Goal: Task Accomplishment & Management: Use online tool/utility

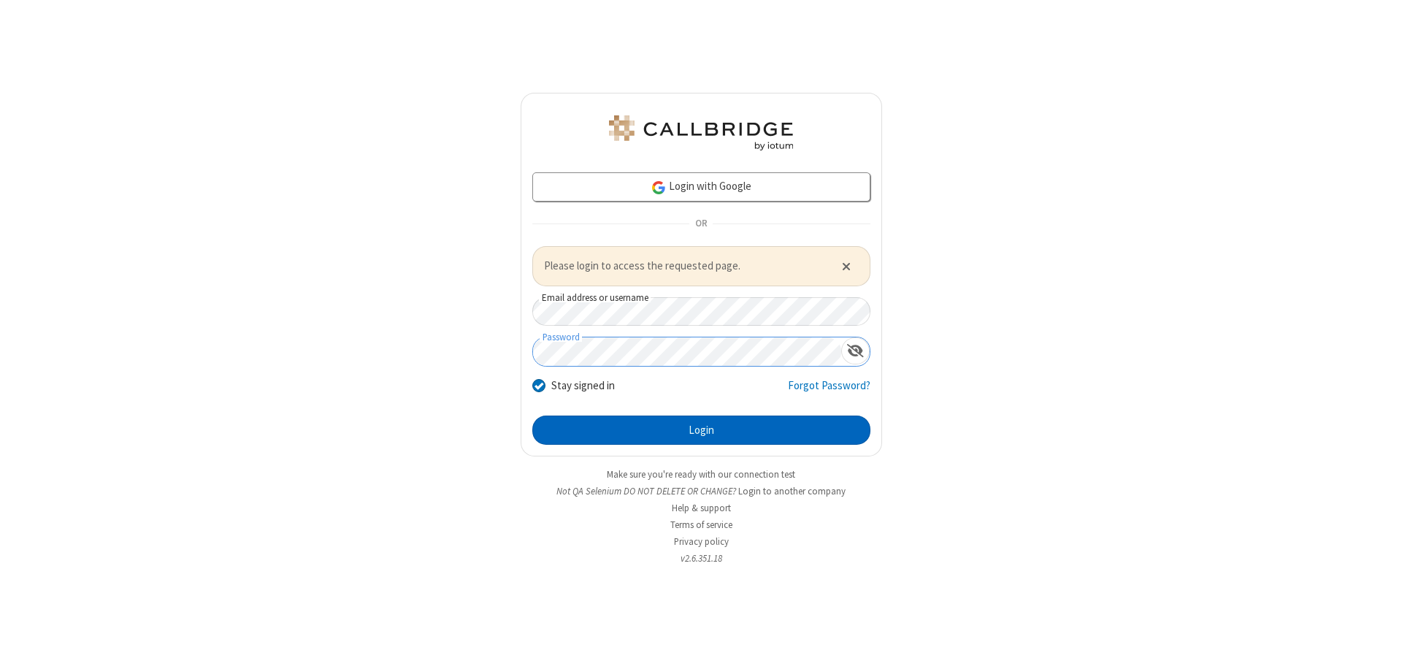
click at [701, 429] on button "Login" at bounding box center [701, 429] width 338 height 29
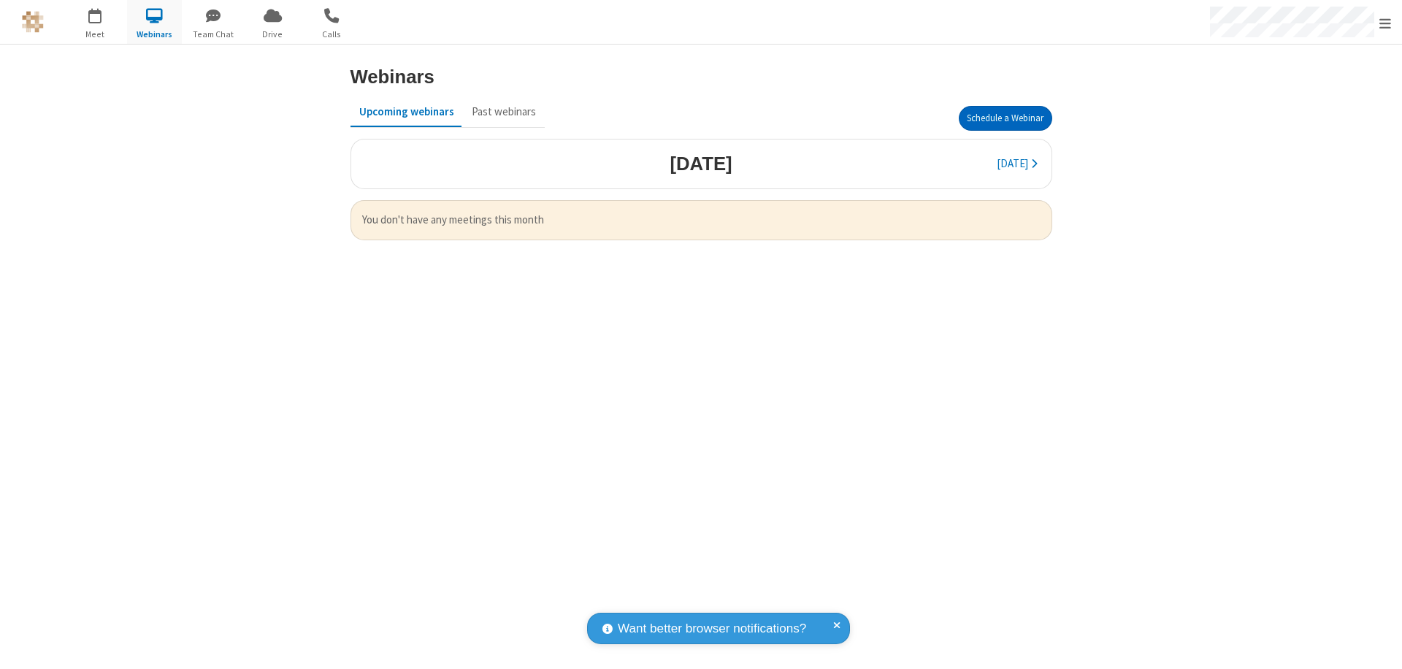
click at [1005, 118] on button "Schedule a Webinar" at bounding box center [1005, 118] width 93 height 25
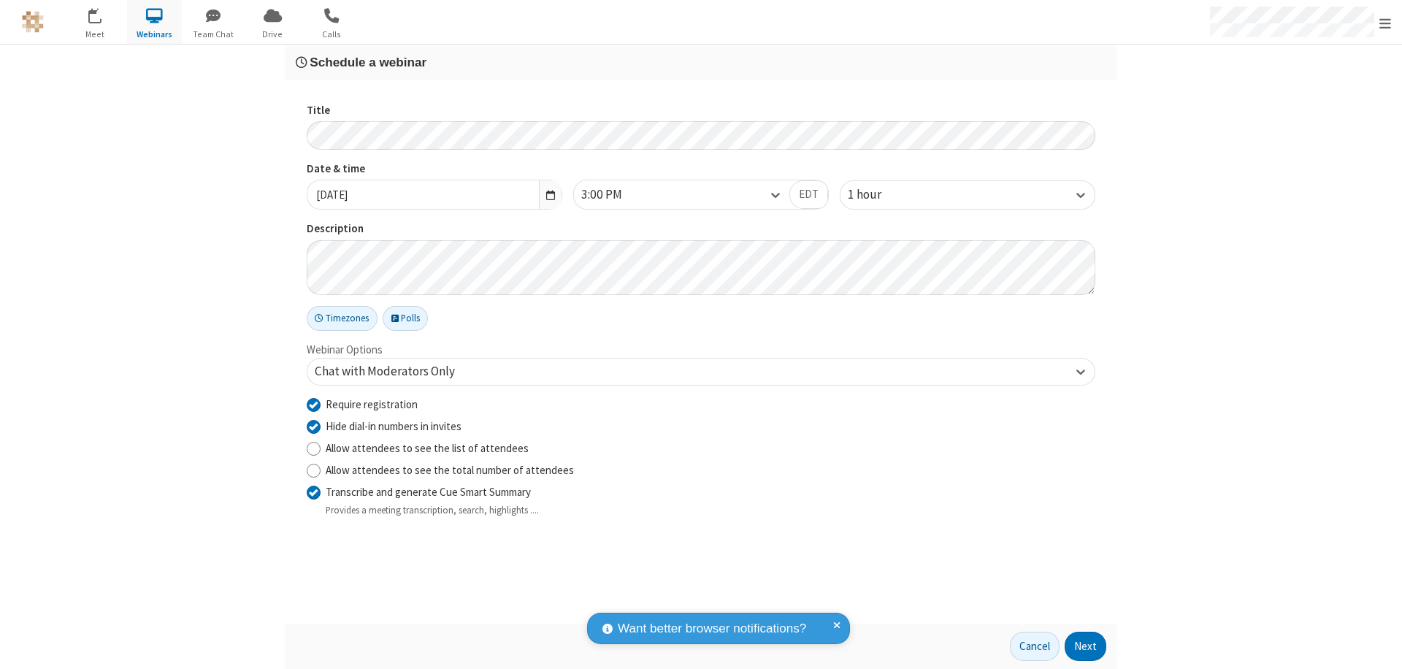
click at [313, 404] on input "Require registration" at bounding box center [314, 403] width 14 height 15
checkbox input "false"
click at [1086, 646] on button "Next" at bounding box center [1086, 646] width 42 height 29
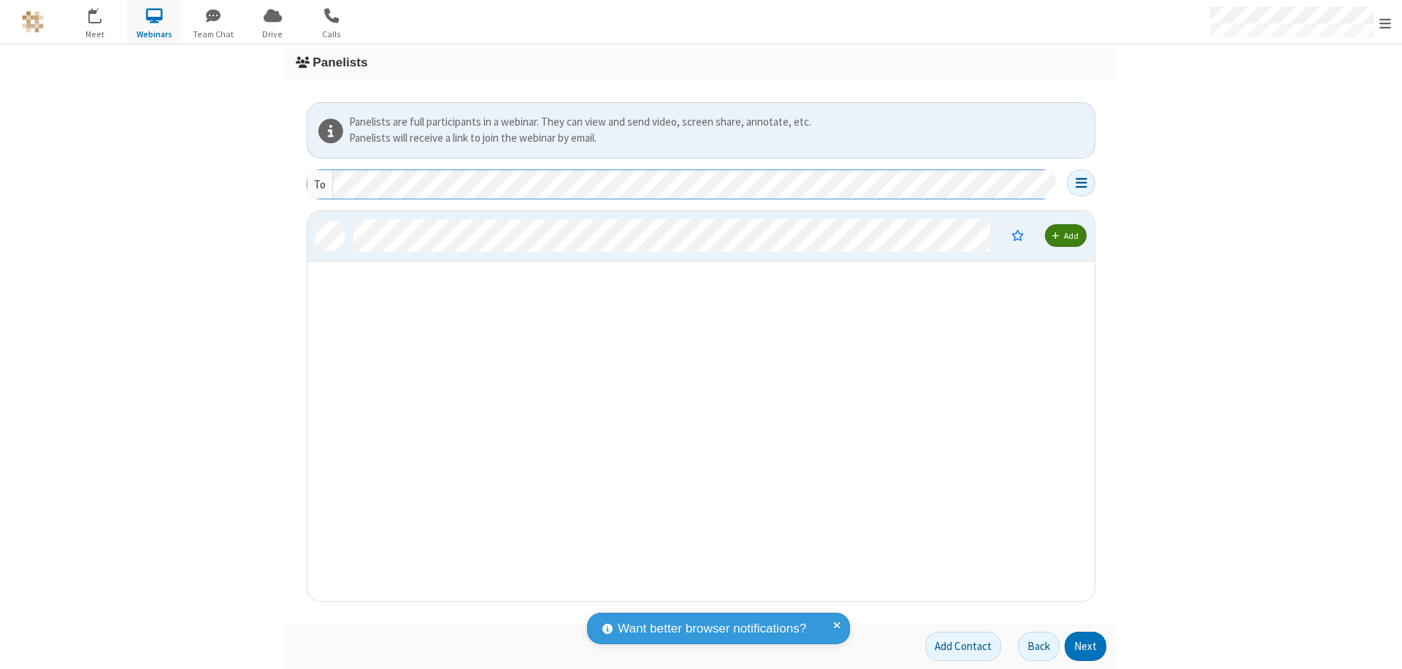
scroll to position [379, 776]
click at [1086, 646] on button "Next" at bounding box center [1086, 646] width 42 height 29
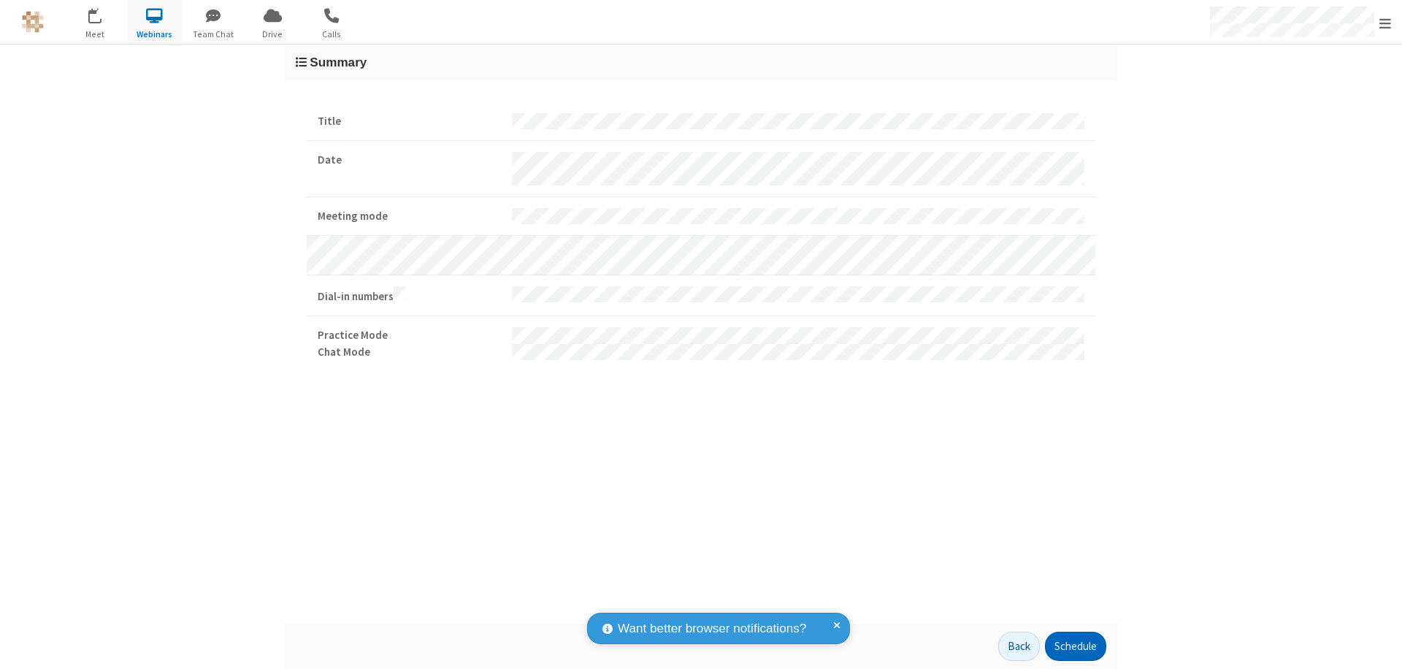
click at [1075, 646] on button "Schedule" at bounding box center [1075, 646] width 61 height 29
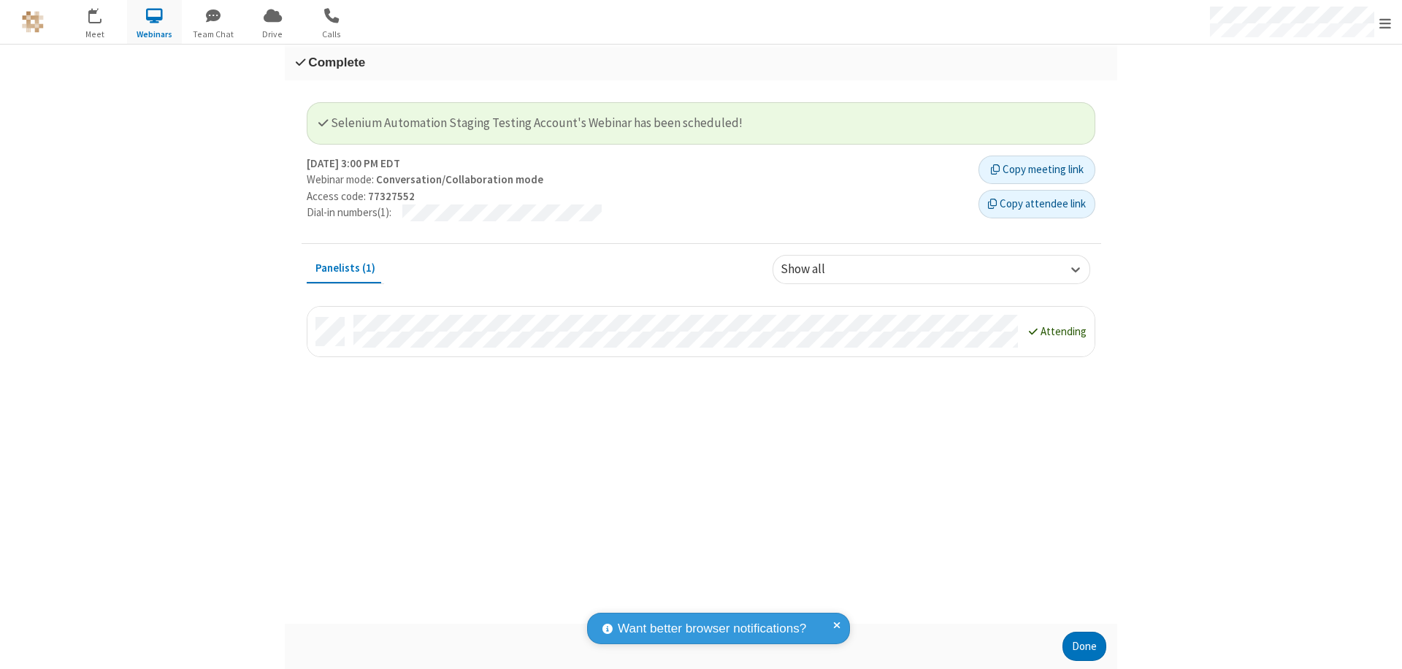
click at [1084, 646] on button "Done" at bounding box center [1084, 646] width 44 height 29
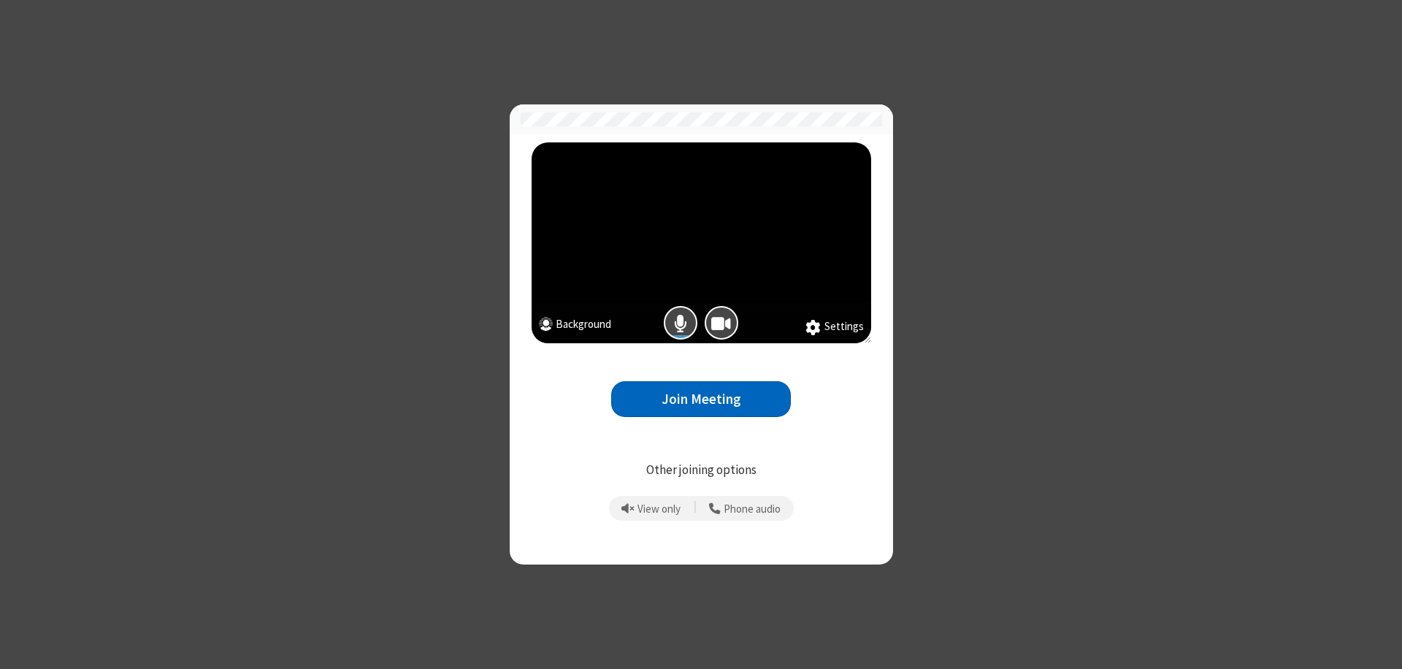
click at [701, 399] on button "Join Meeting" at bounding box center [701, 399] width 180 height 36
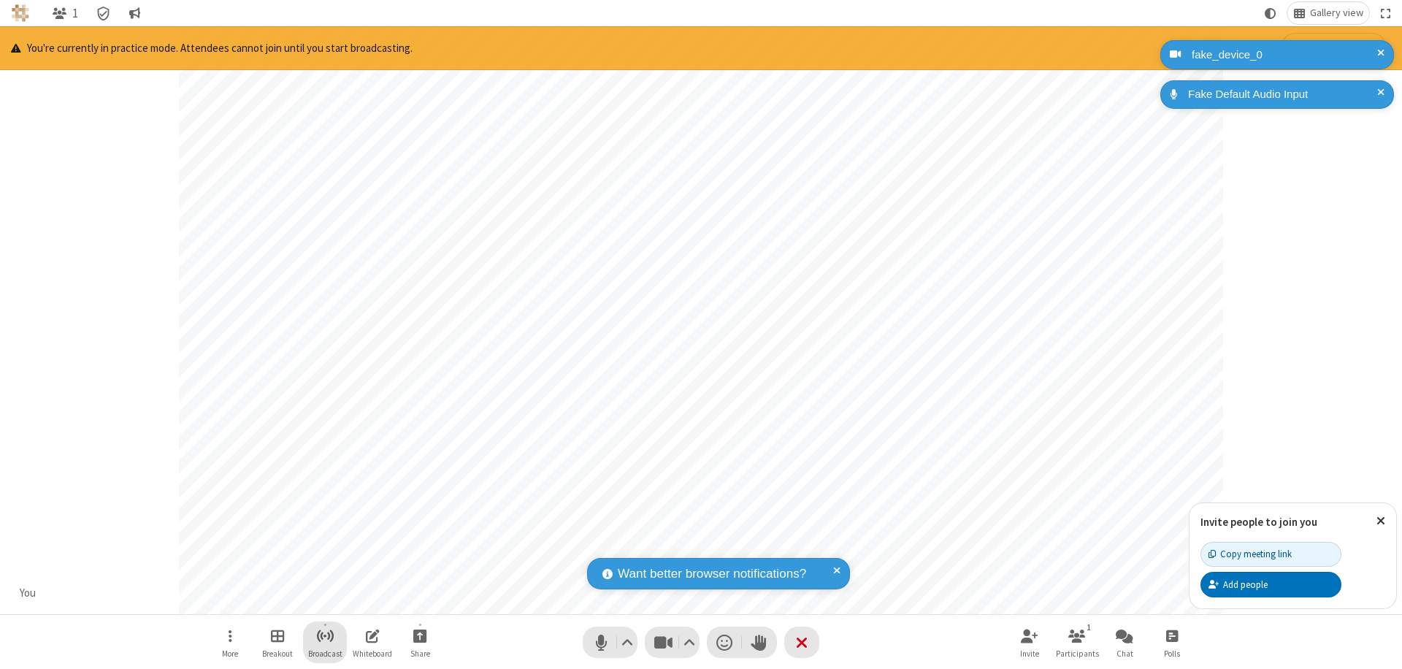
click at [324, 635] on span "Start broadcast" at bounding box center [325, 636] width 18 height 18
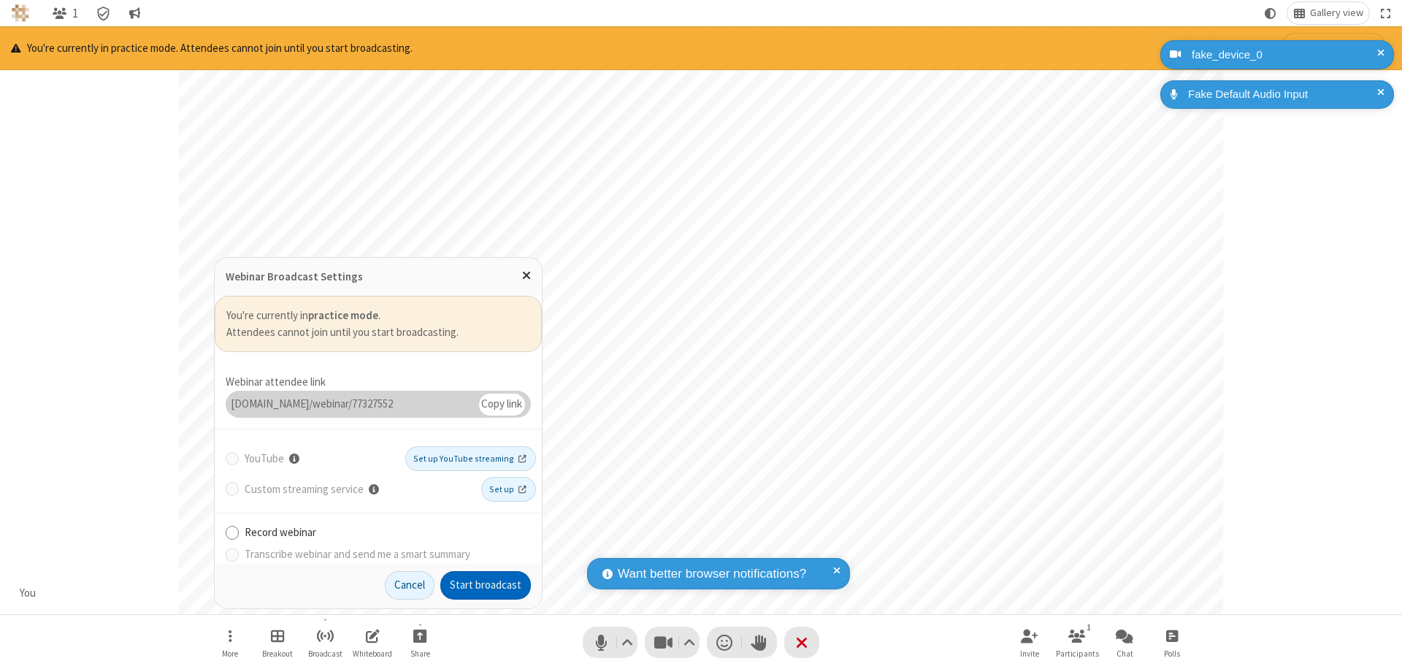
click at [486, 585] on button "Start broadcast" at bounding box center [485, 585] width 91 height 29
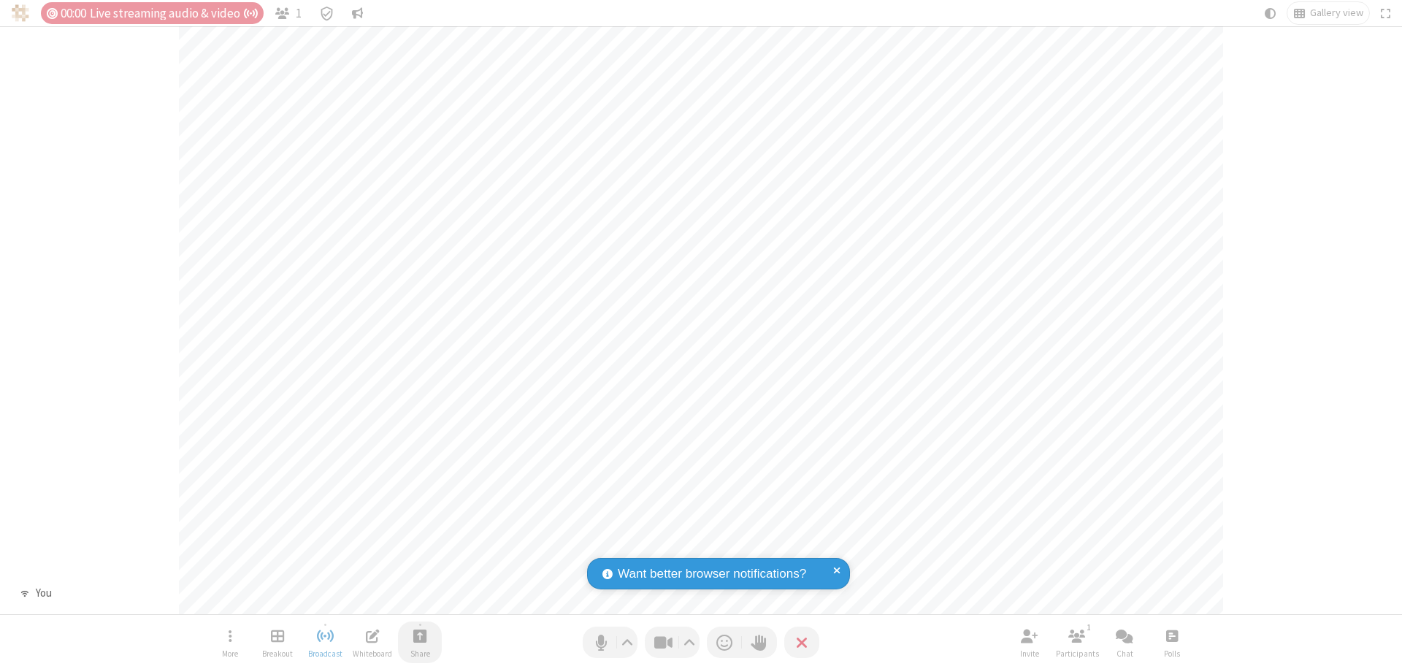
click at [420, 635] on span "Start sharing" at bounding box center [420, 636] width 14 height 18
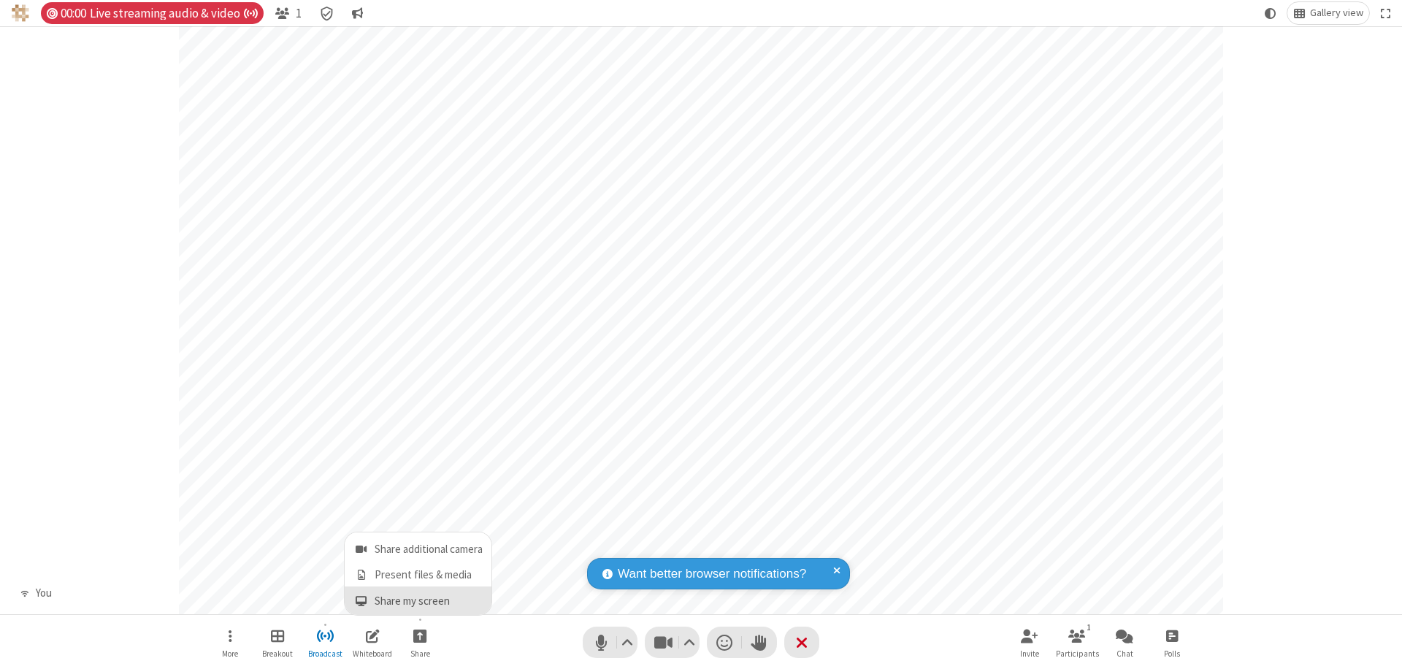
click at [361, 600] on span "Share my screen" at bounding box center [361, 601] width 17 height 12
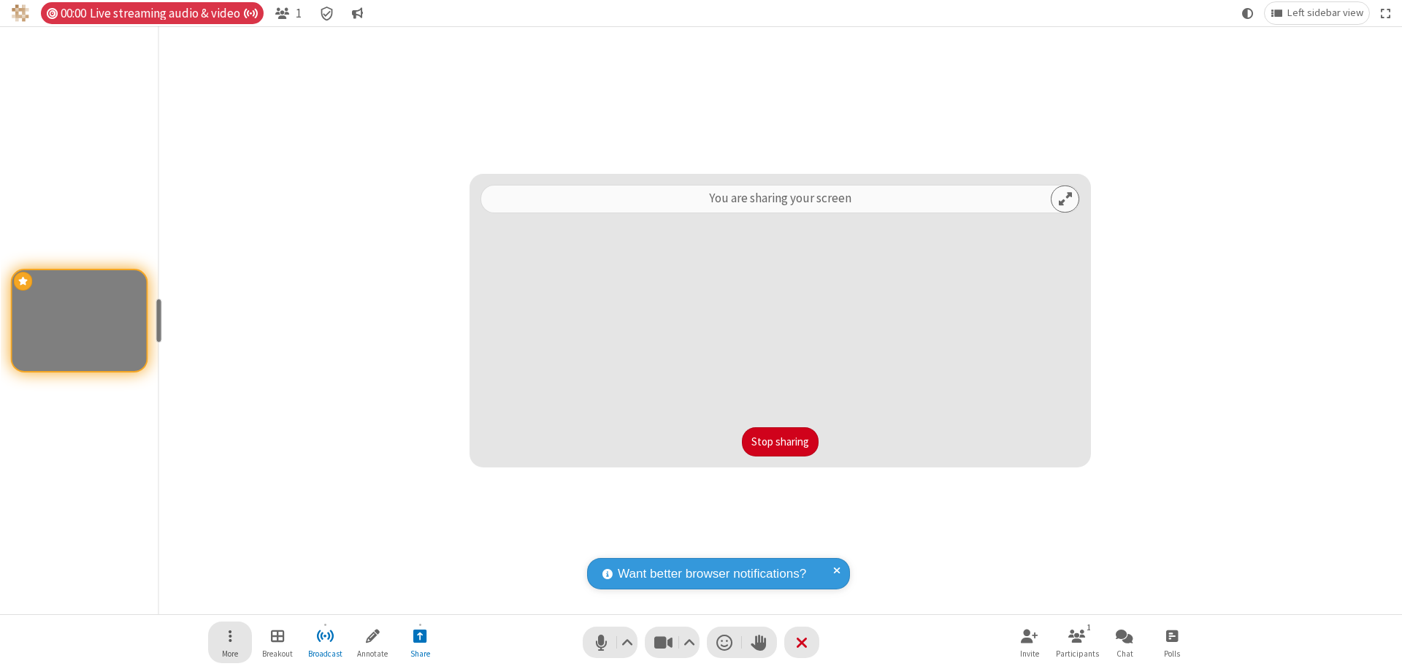
click at [230, 642] on span "Open menu" at bounding box center [231, 636] width 4 height 18
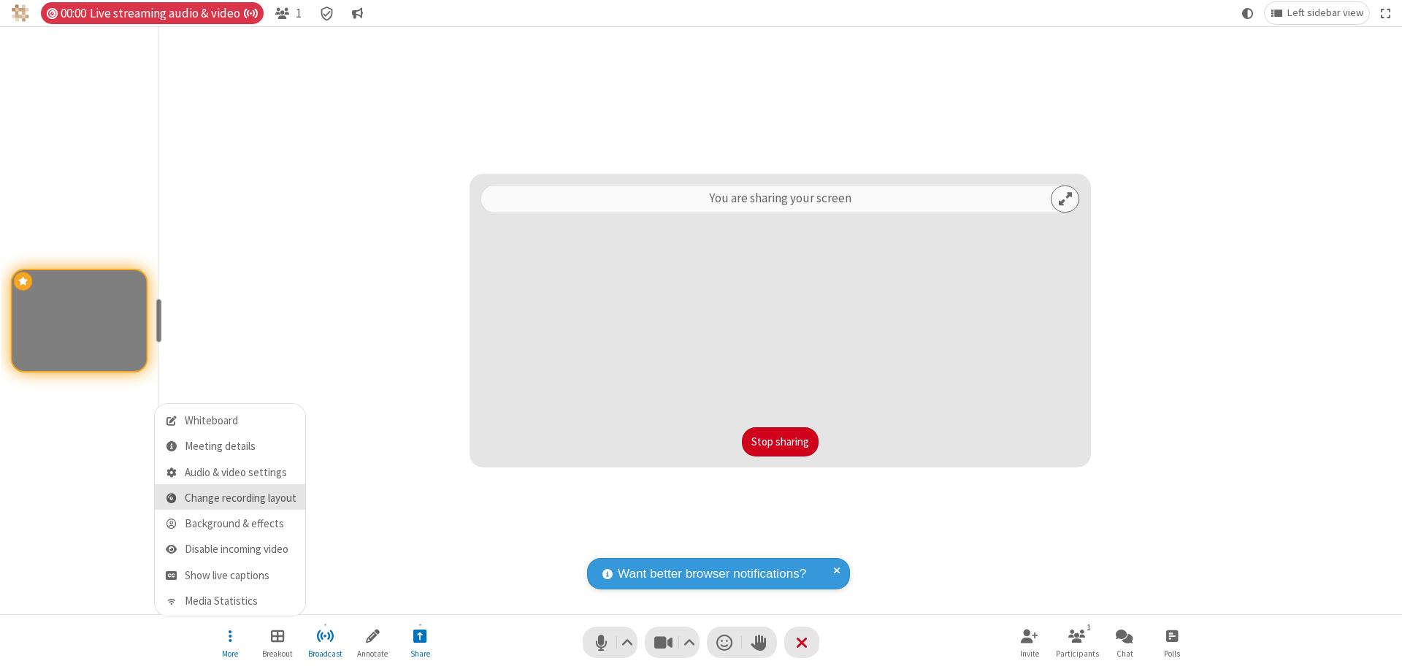
click at [240, 498] on span "Change recording layout" at bounding box center [241, 498] width 112 height 12
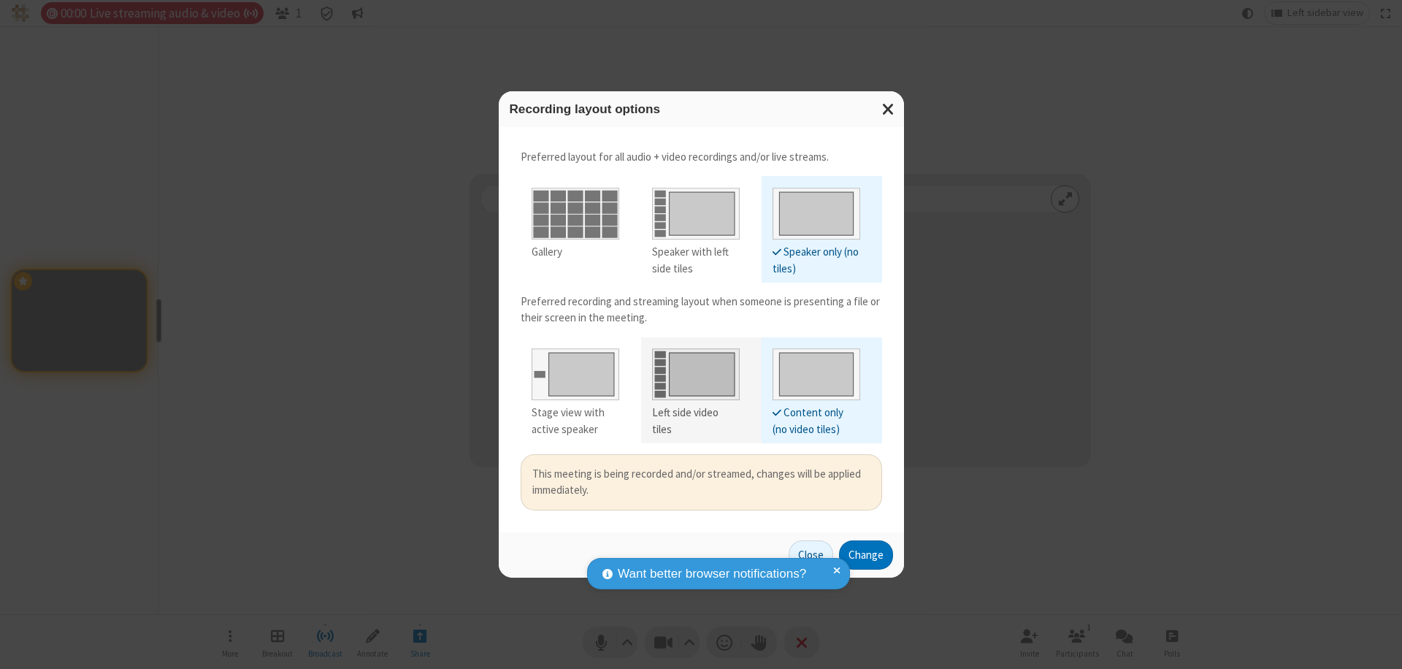
click at [695, 413] on div "Left side video tiles" at bounding box center [696, 421] width 88 height 33
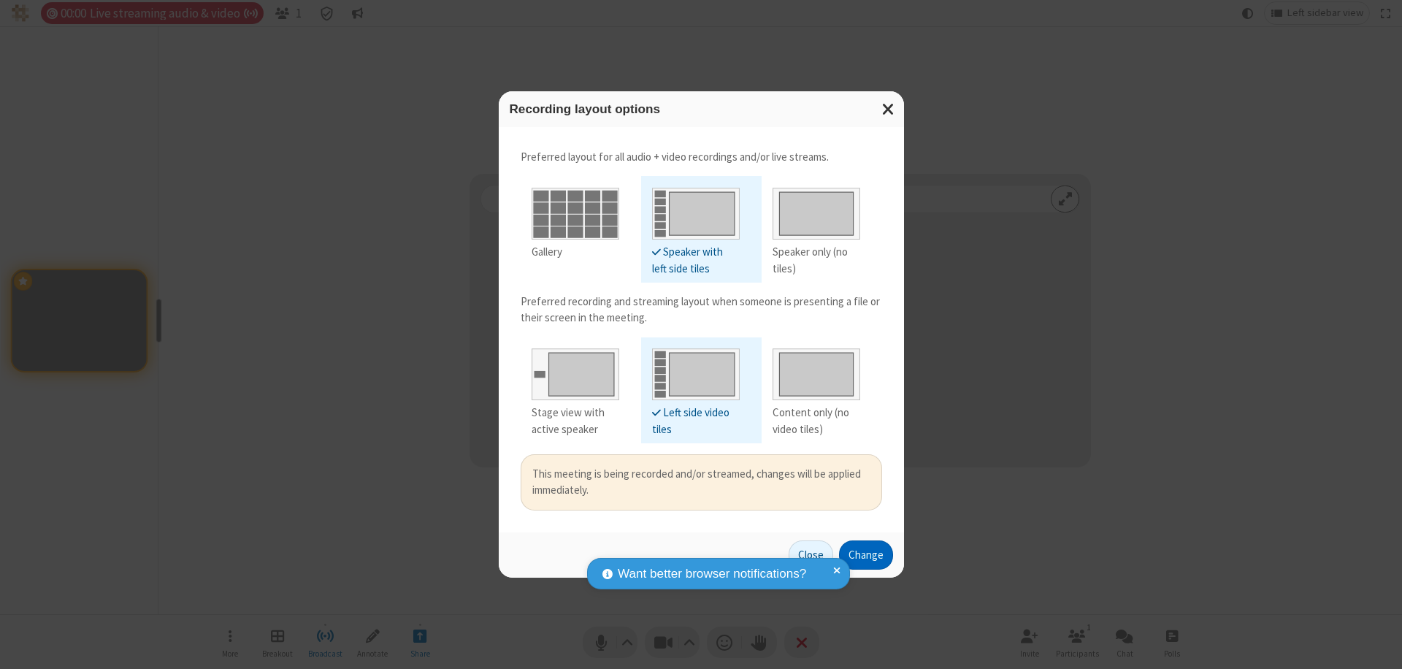
click at [865, 554] on button "Change" at bounding box center [866, 554] width 54 height 29
click at [811, 554] on button "Close" at bounding box center [811, 554] width 45 height 29
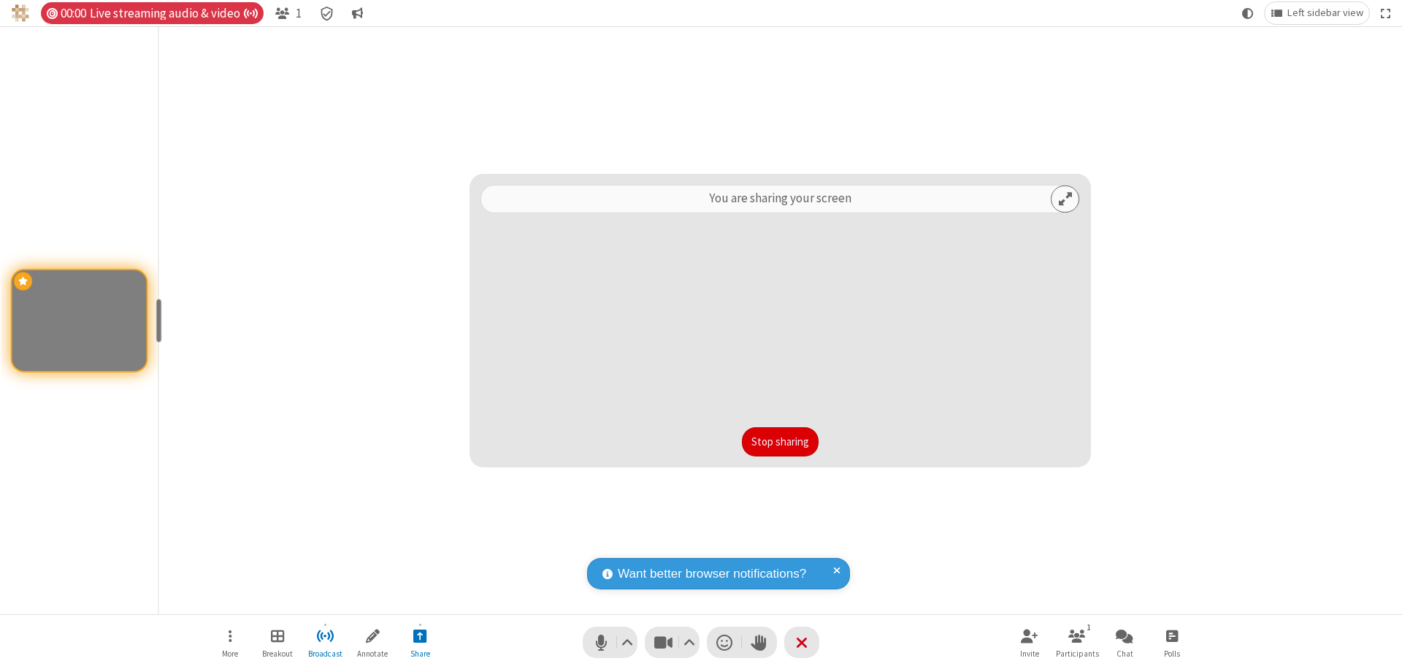
click at [780, 442] on button "Stop sharing" at bounding box center [780, 441] width 77 height 29
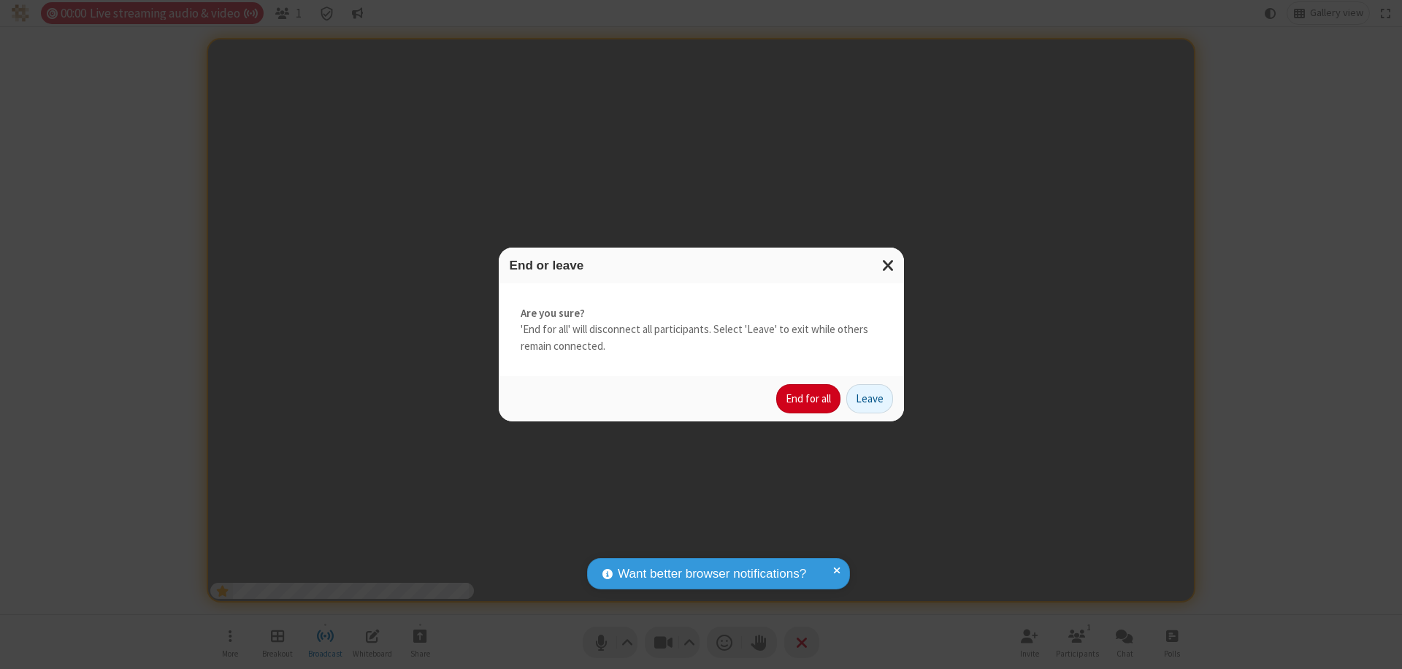
click at [809, 399] on button "End for all" at bounding box center [808, 398] width 64 height 29
